Goal: Information Seeking & Learning: Learn about a topic

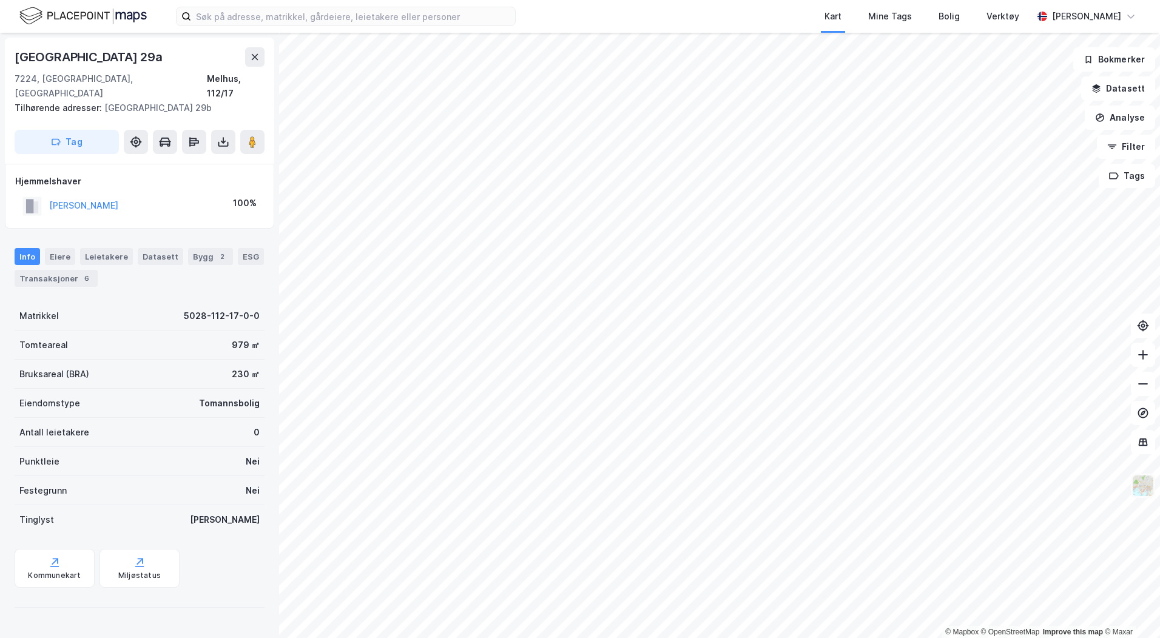
click at [1145, 493] on img at bounding box center [1142, 485] width 23 height 23
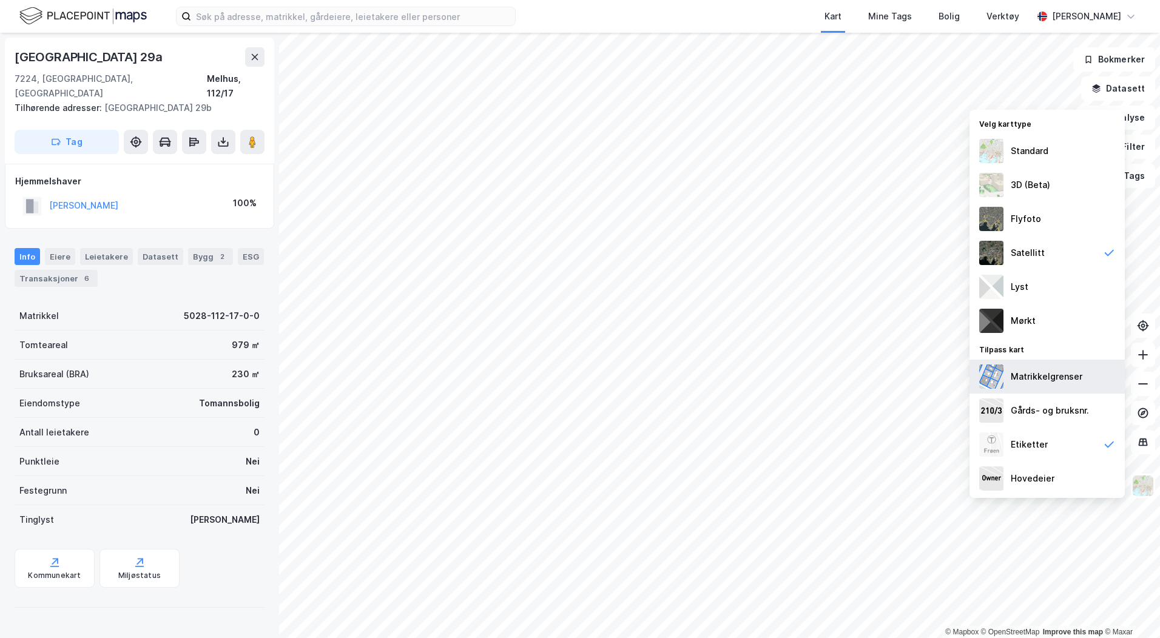
click at [1042, 367] on div "Matrikkelgrenser" at bounding box center [1046, 377] width 155 height 34
click at [1055, 403] on div "Gårds- og bruksnr." at bounding box center [1046, 411] width 155 height 34
click at [1042, 209] on div "Flyfoto" at bounding box center [1046, 219] width 155 height 34
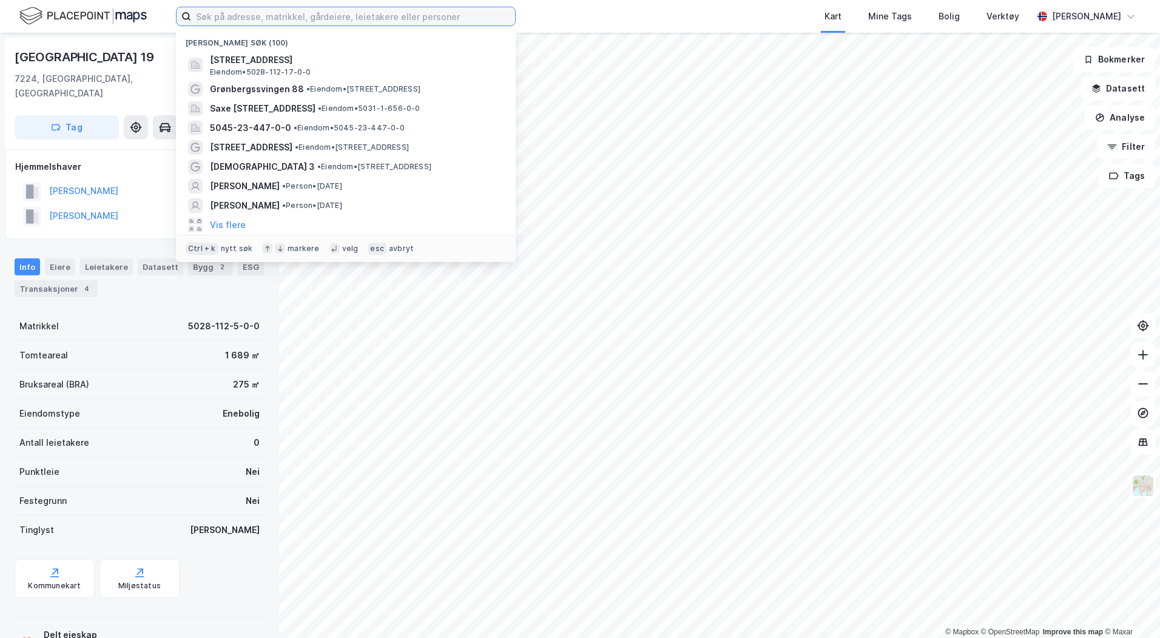
click at [358, 13] on input at bounding box center [353, 16] width 324 height 18
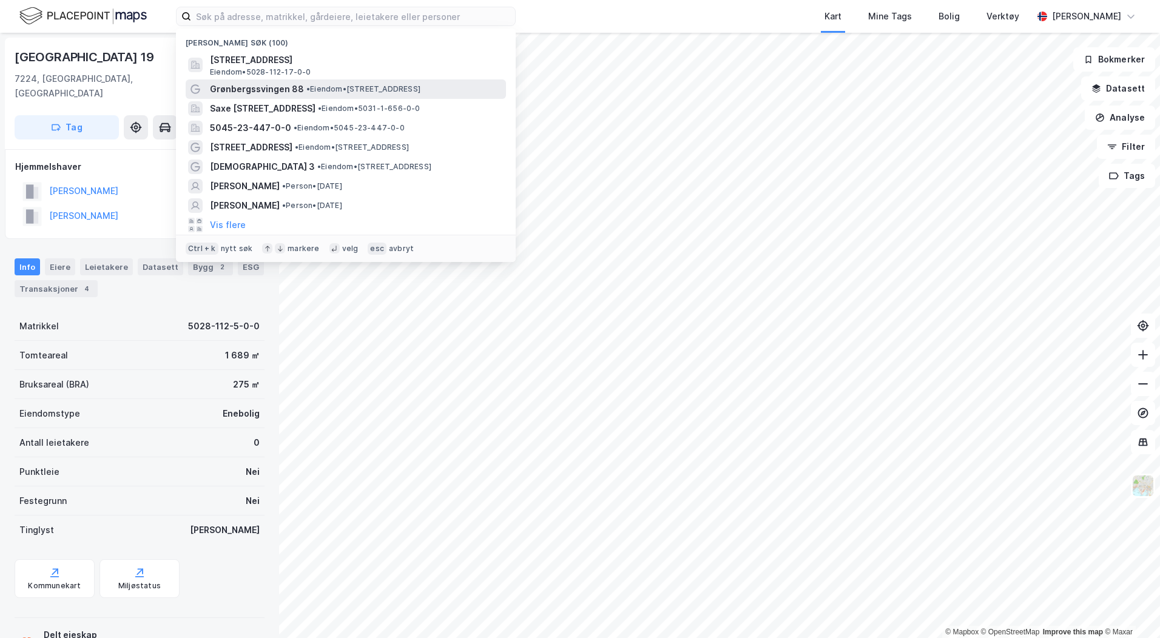
click at [324, 79] on div "Grønbergssvingen 88 • Eiendom • [STREET_ADDRESS]" at bounding box center [346, 88] width 320 height 19
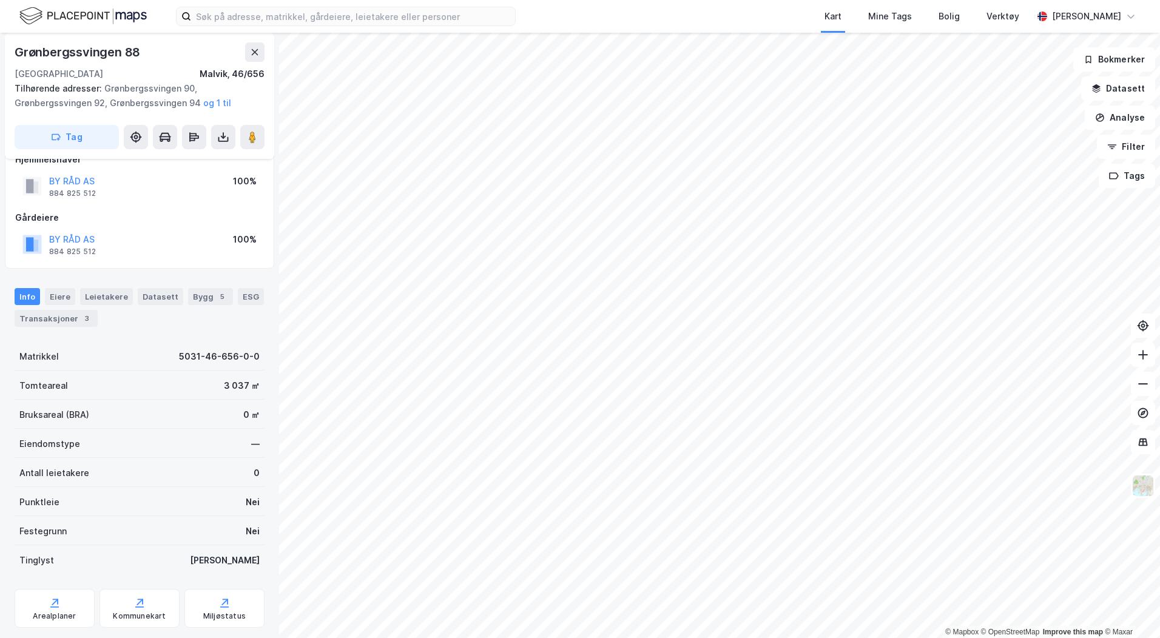
scroll to position [51, 0]
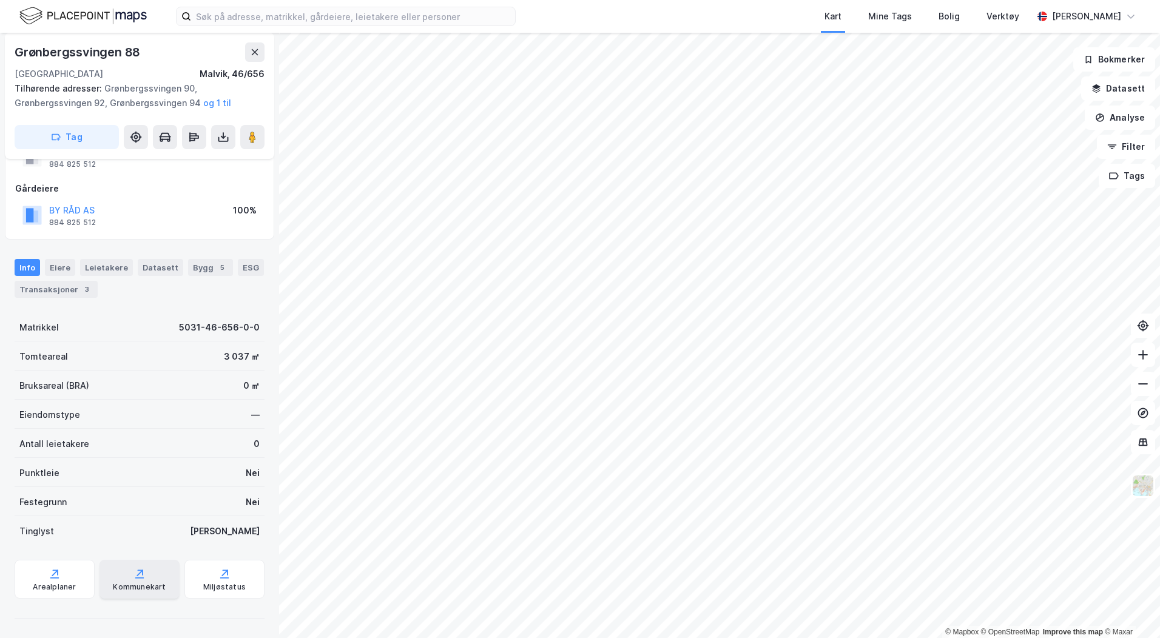
click at [133, 572] on icon at bounding box center [139, 574] width 12 height 12
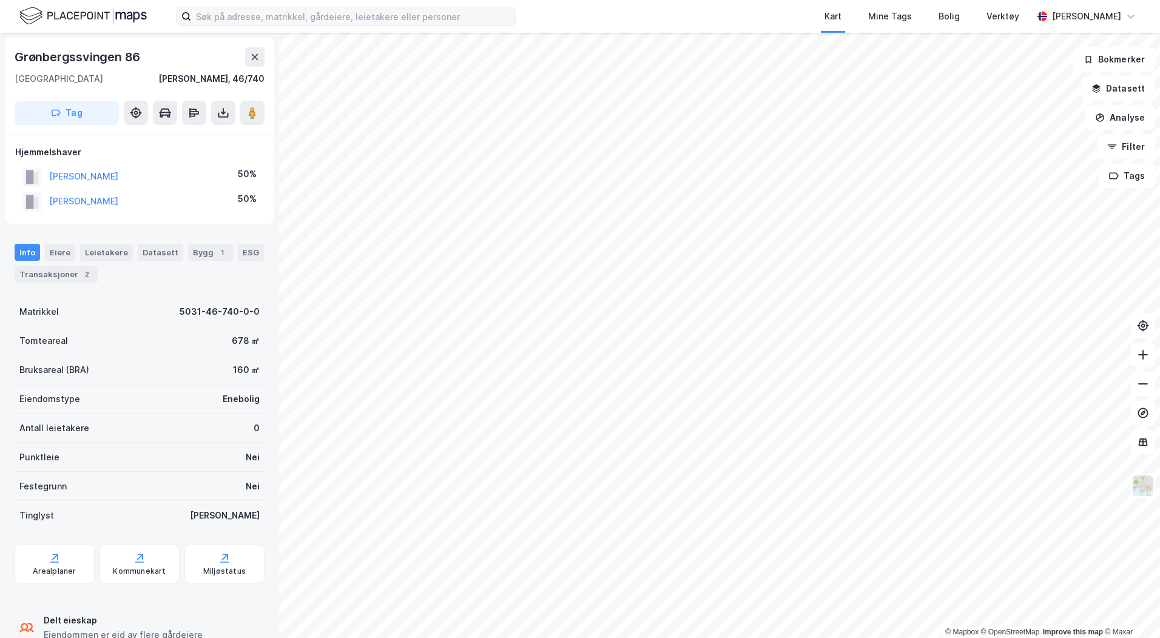
scroll to position [34, 0]
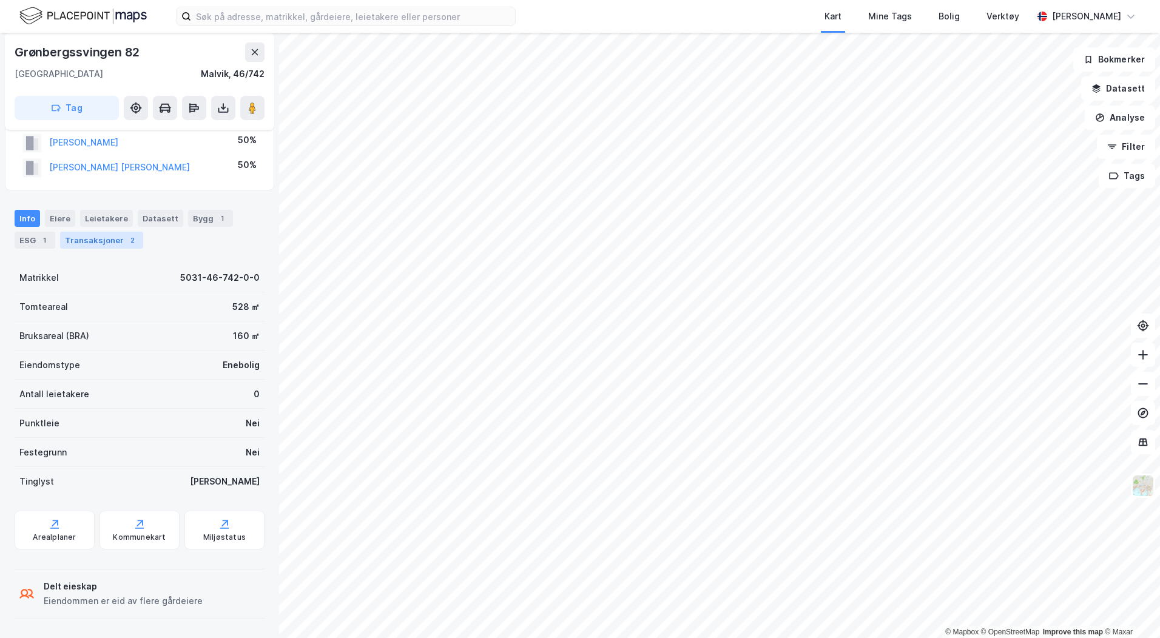
click at [121, 244] on div "Transaksjoner 2" at bounding box center [101, 240] width 83 height 17
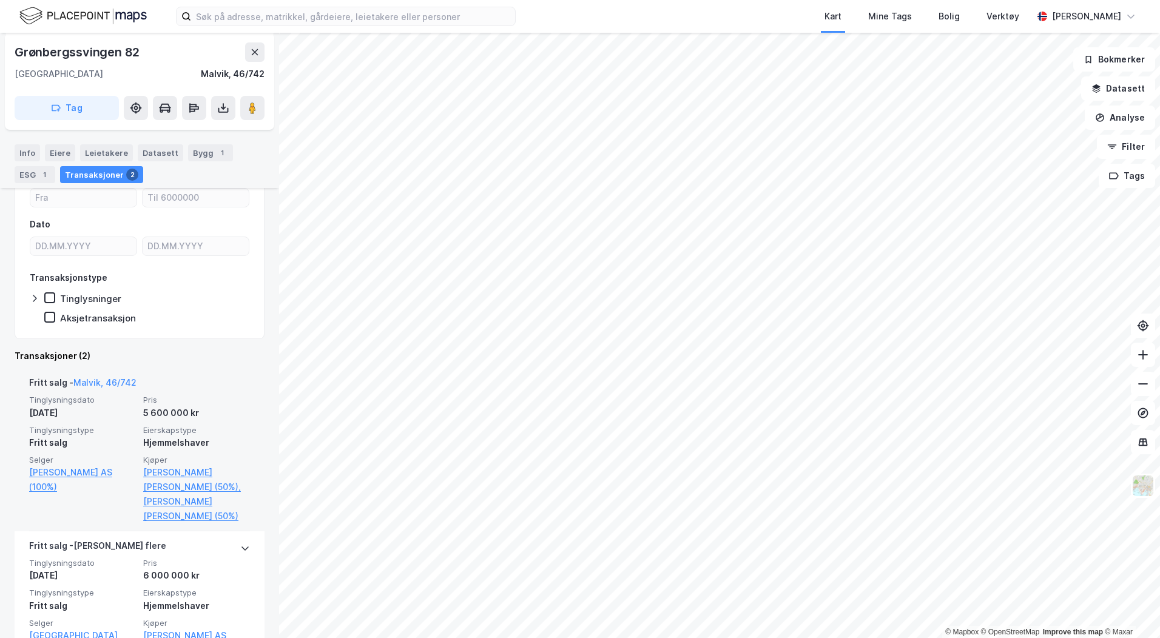
scroll to position [183, 0]
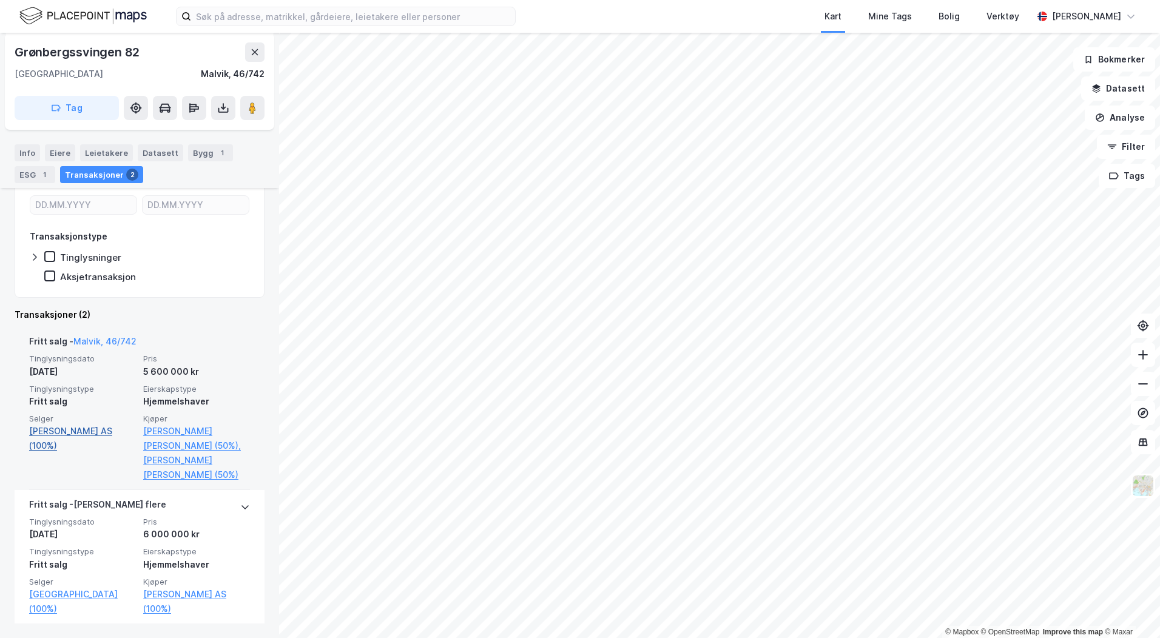
click at [91, 437] on link "[PERSON_NAME] AS (100%)" at bounding box center [82, 438] width 107 height 29
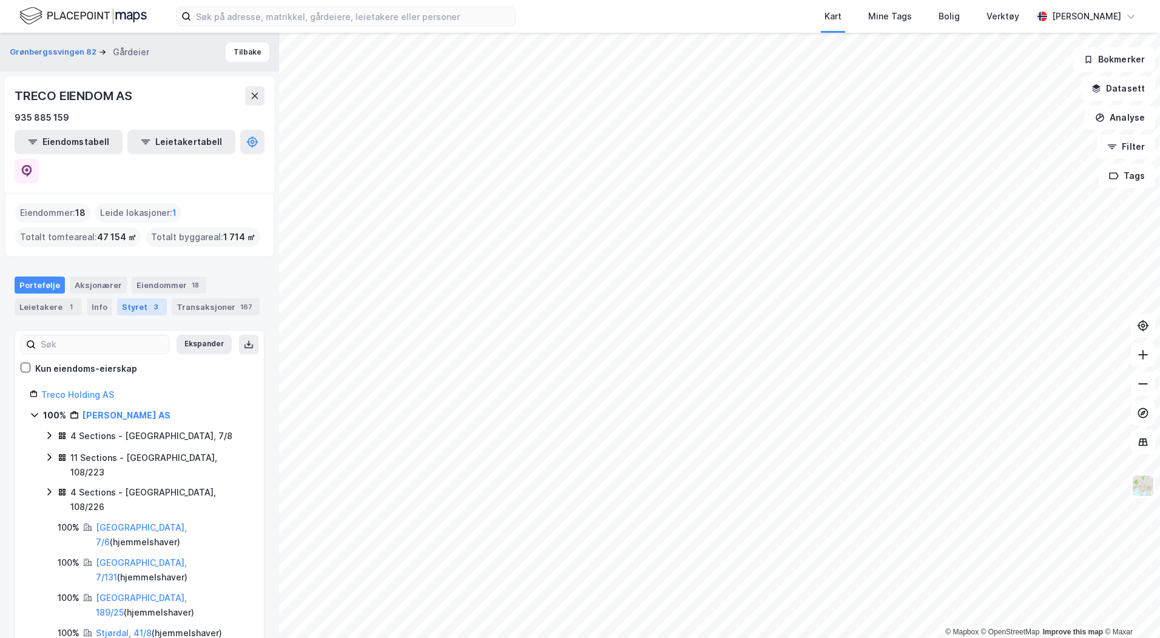
click at [120, 298] on div "Styret 3" at bounding box center [142, 306] width 50 height 17
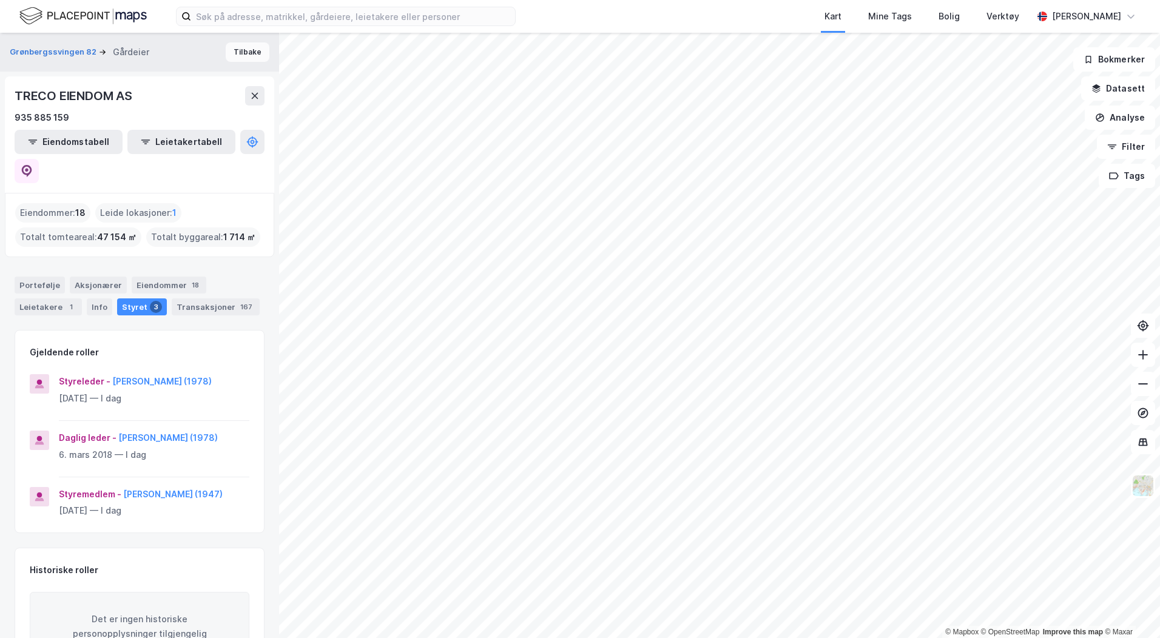
click at [234, 54] on button "Tilbake" at bounding box center [248, 51] width 44 height 19
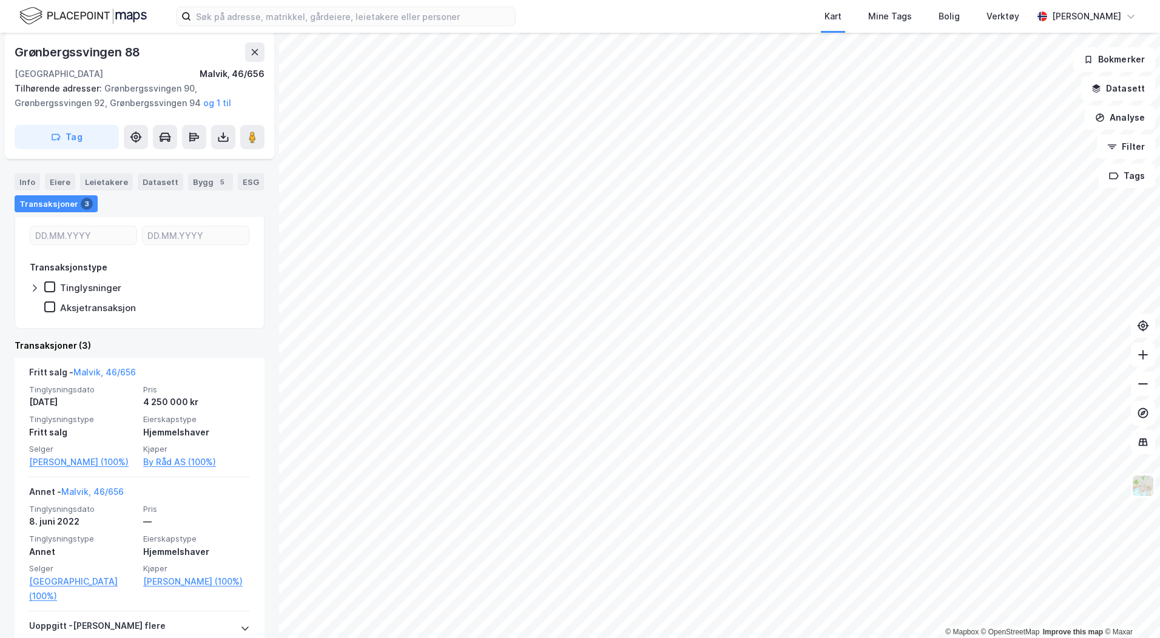
scroll to position [311, 0]
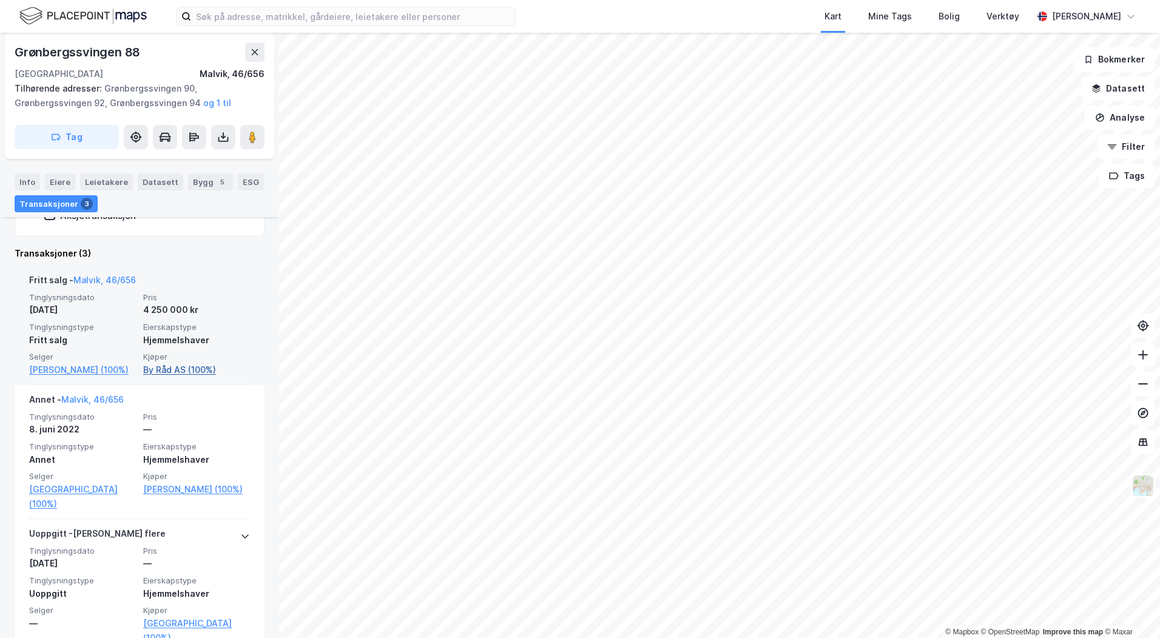
click at [151, 371] on link "By Råd AS (100%)" at bounding box center [196, 370] width 107 height 15
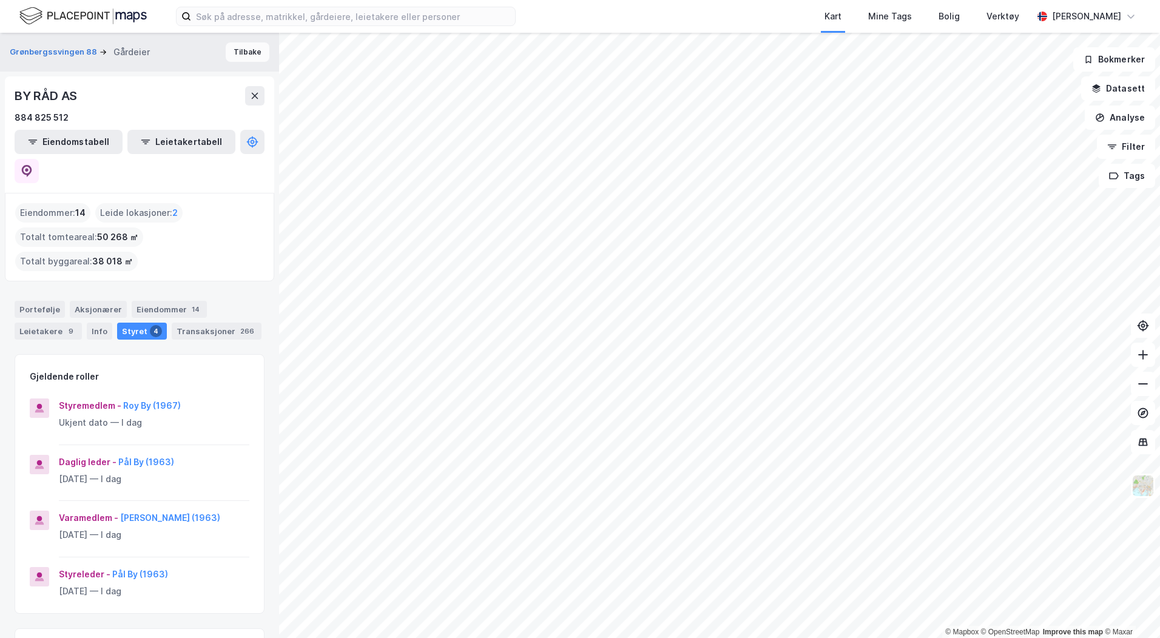
click at [246, 58] on button "Tilbake" at bounding box center [248, 51] width 44 height 19
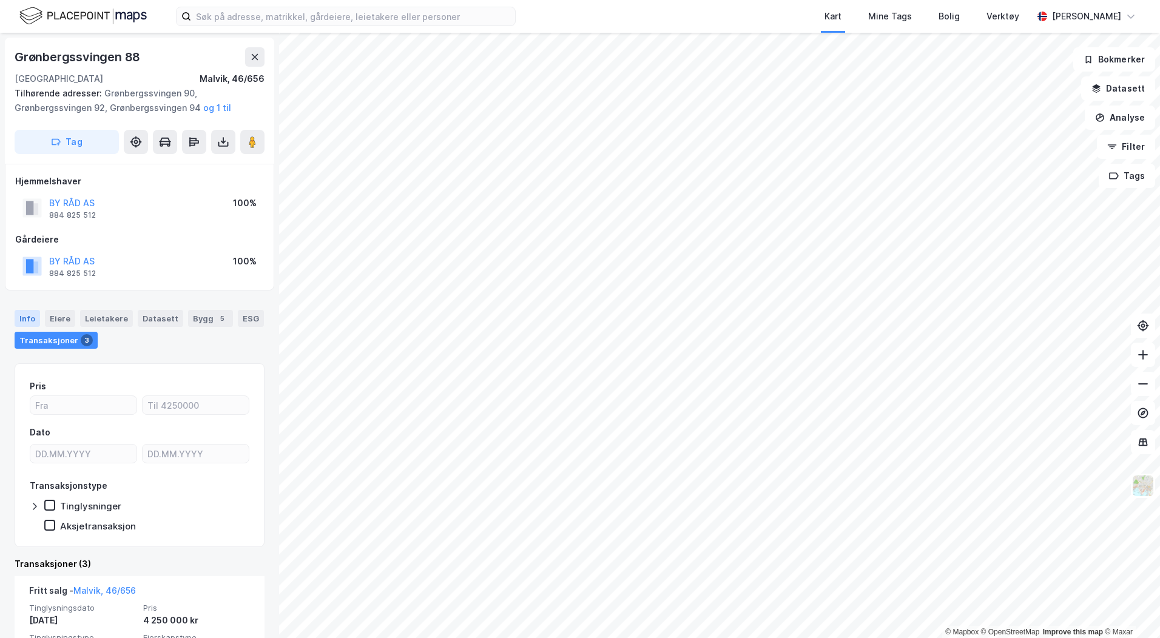
click at [21, 317] on div "Info" at bounding box center [27, 318] width 25 height 17
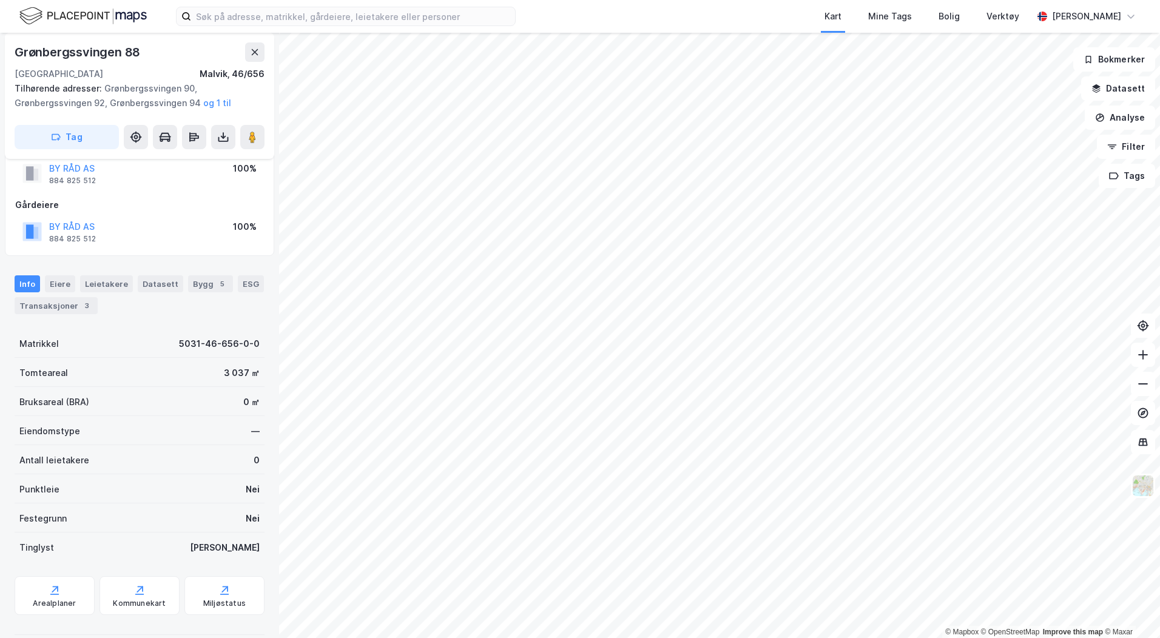
scroll to position [51, 0]
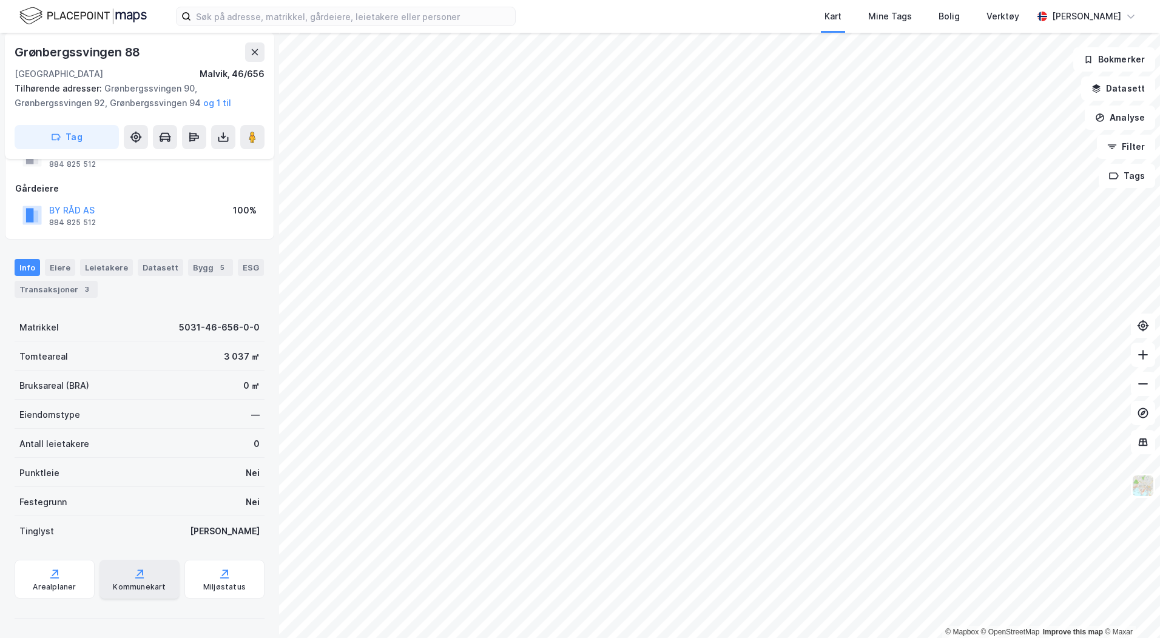
click at [140, 569] on icon at bounding box center [139, 574] width 12 height 12
